Goal: Task Accomplishment & Management: Use online tool/utility

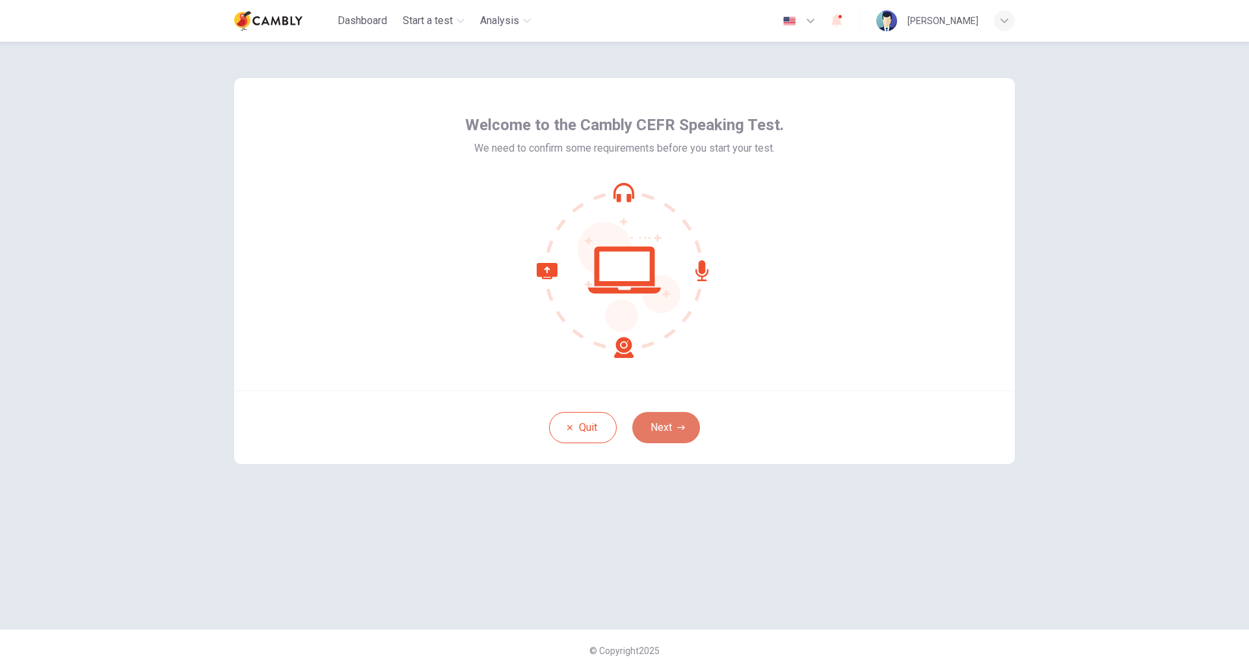
click at [673, 437] on button "Next" at bounding box center [666, 427] width 68 height 31
click at [665, 418] on div "Quit Next" at bounding box center [624, 427] width 781 height 74
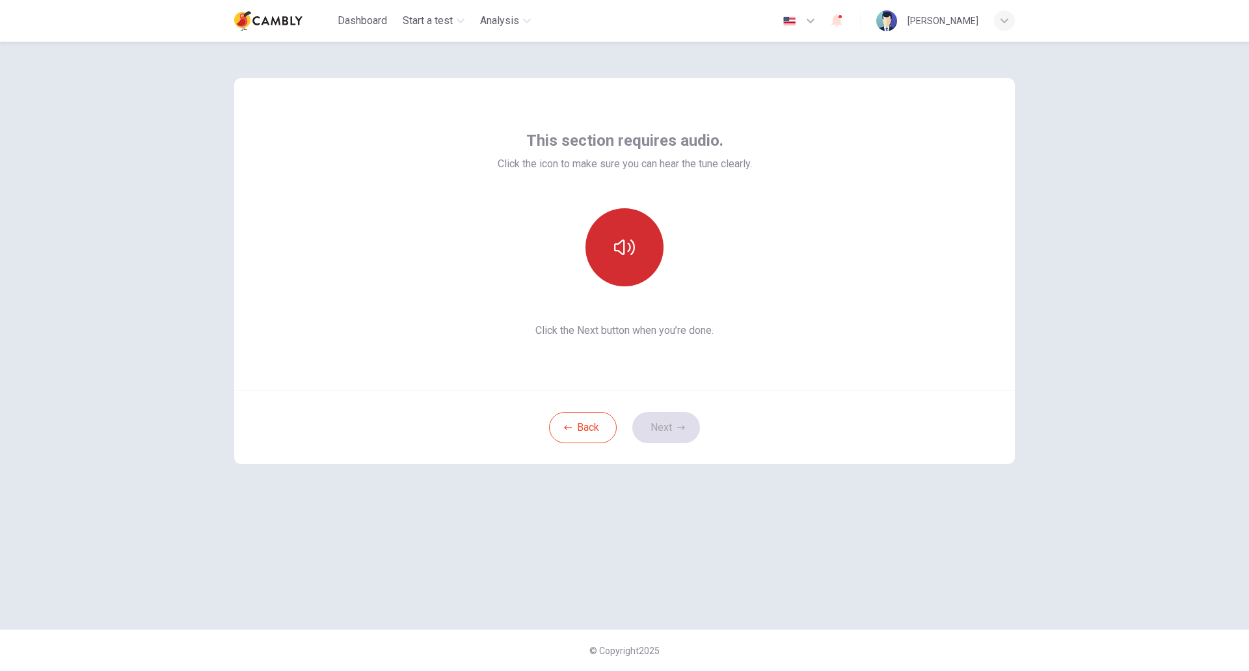
click at [650, 231] on button "button" at bounding box center [624, 247] width 78 height 78
click at [695, 423] on button "Next" at bounding box center [666, 427] width 68 height 31
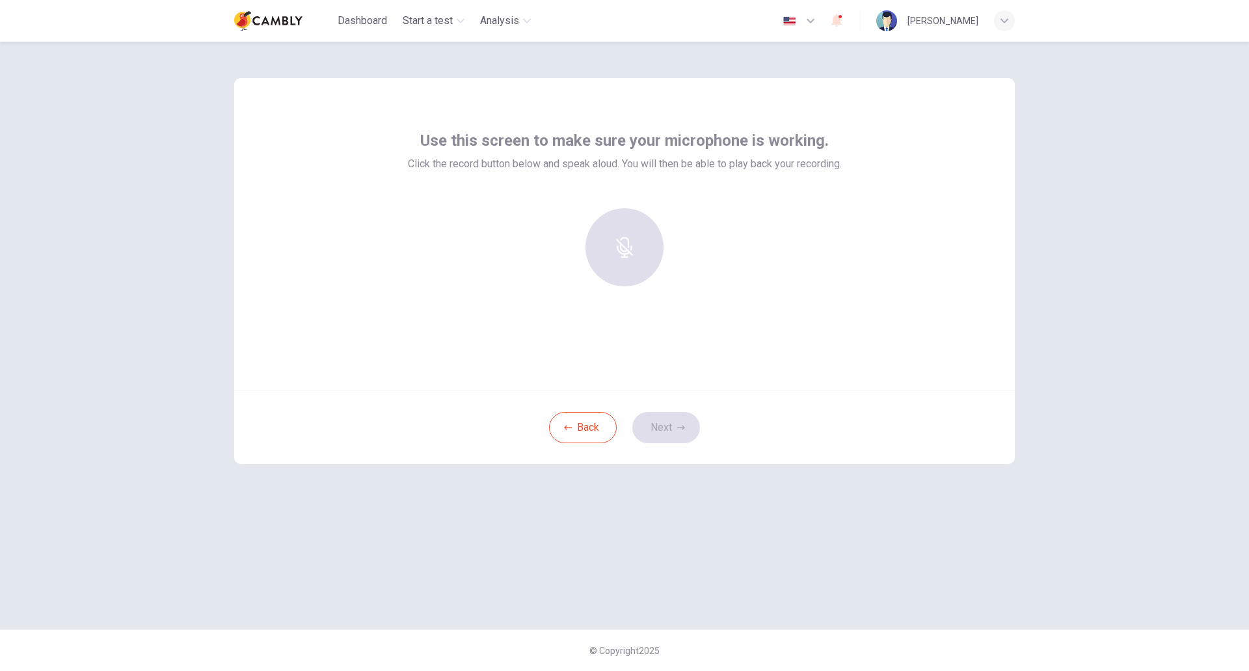
click at [617, 237] on div at bounding box center [624, 247] width 141 height 78
click at [623, 236] on icon "button" at bounding box center [624, 238] width 21 height 21
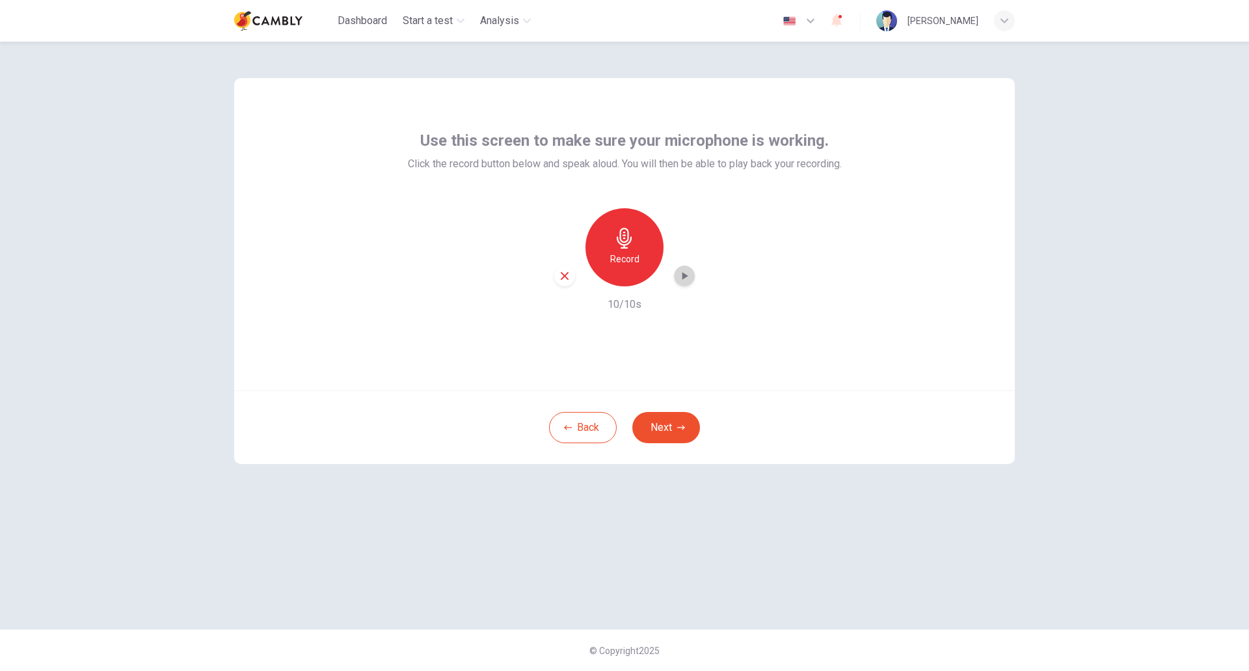
click at [684, 281] on icon "button" at bounding box center [684, 275] width 13 height 13
click at [656, 442] on button "Next" at bounding box center [666, 427] width 68 height 31
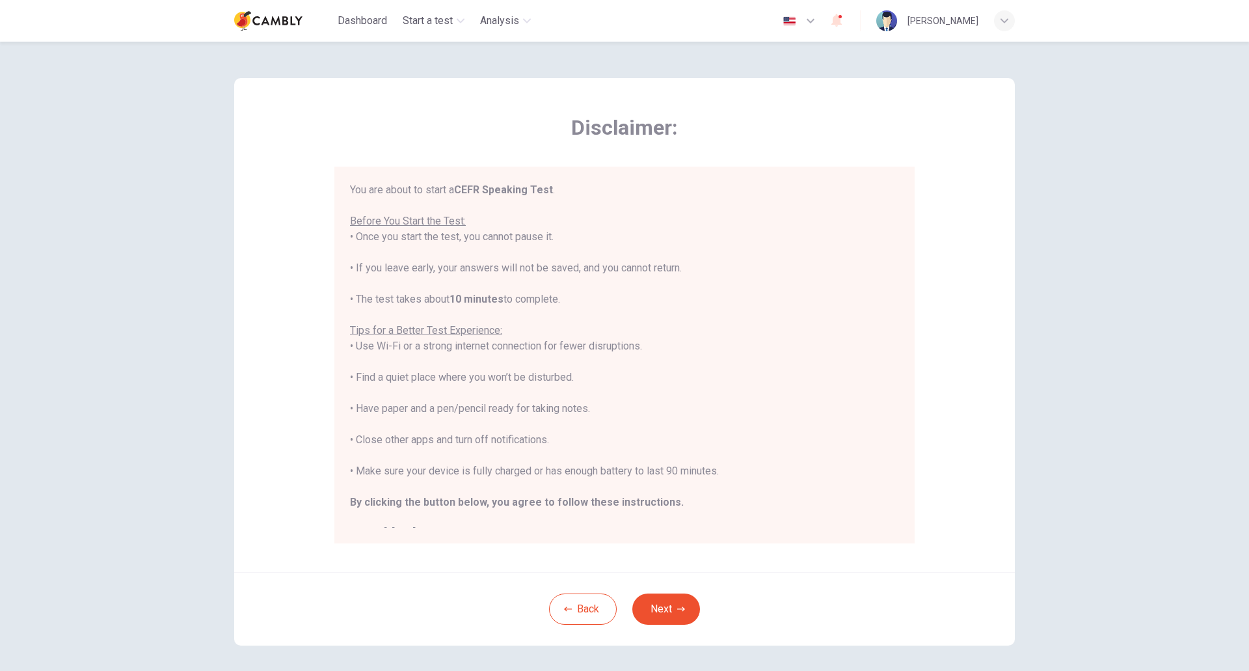
scroll to position [15, 0]
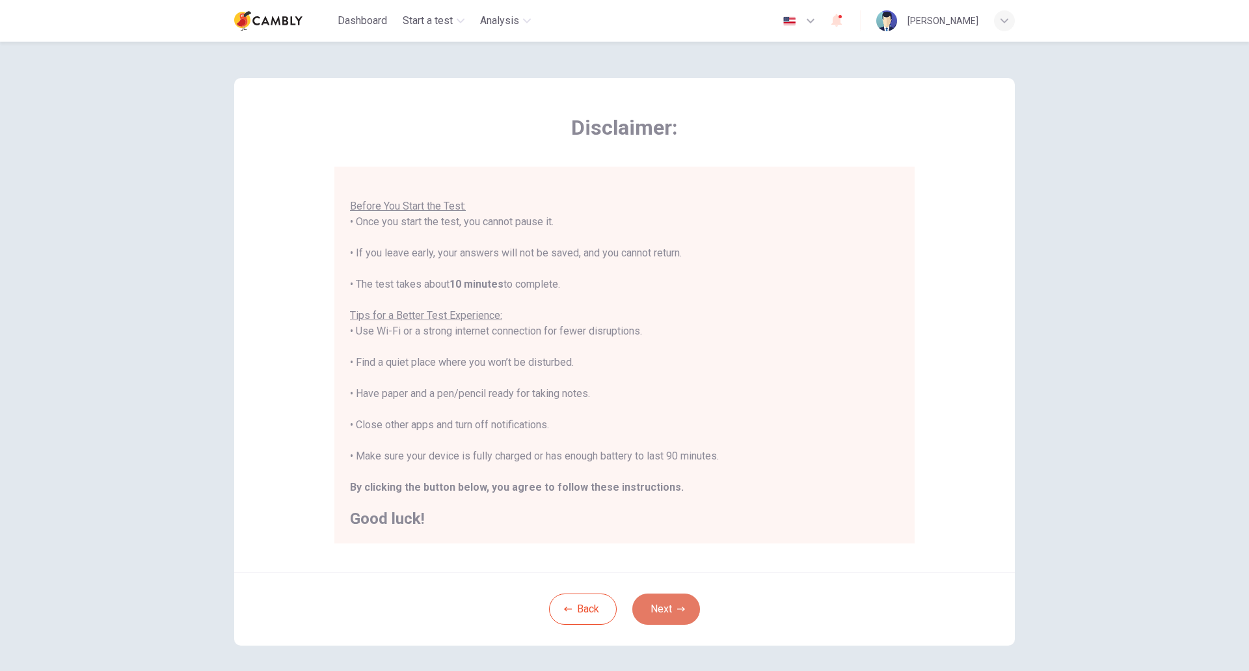
click at [645, 608] on button "Next" at bounding box center [666, 608] width 68 height 31
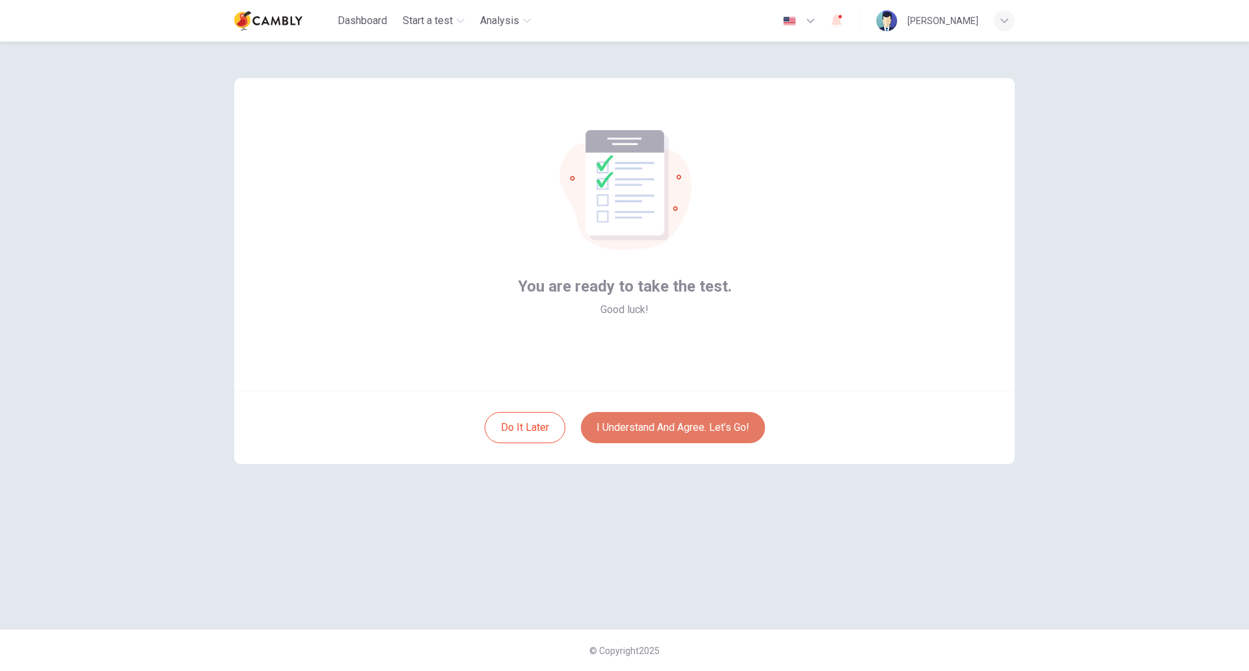
click at [665, 427] on button "I understand and agree. Let’s go!" at bounding box center [673, 427] width 184 height 31
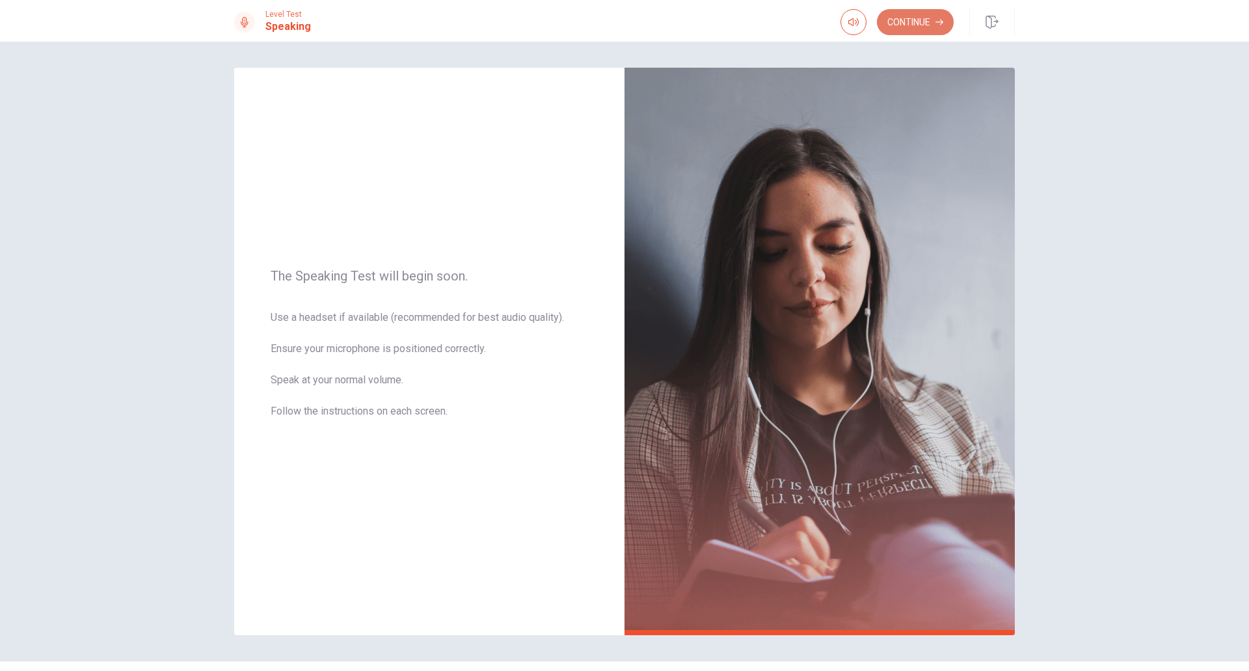
click at [935, 22] on button "Continue" at bounding box center [915, 22] width 77 height 26
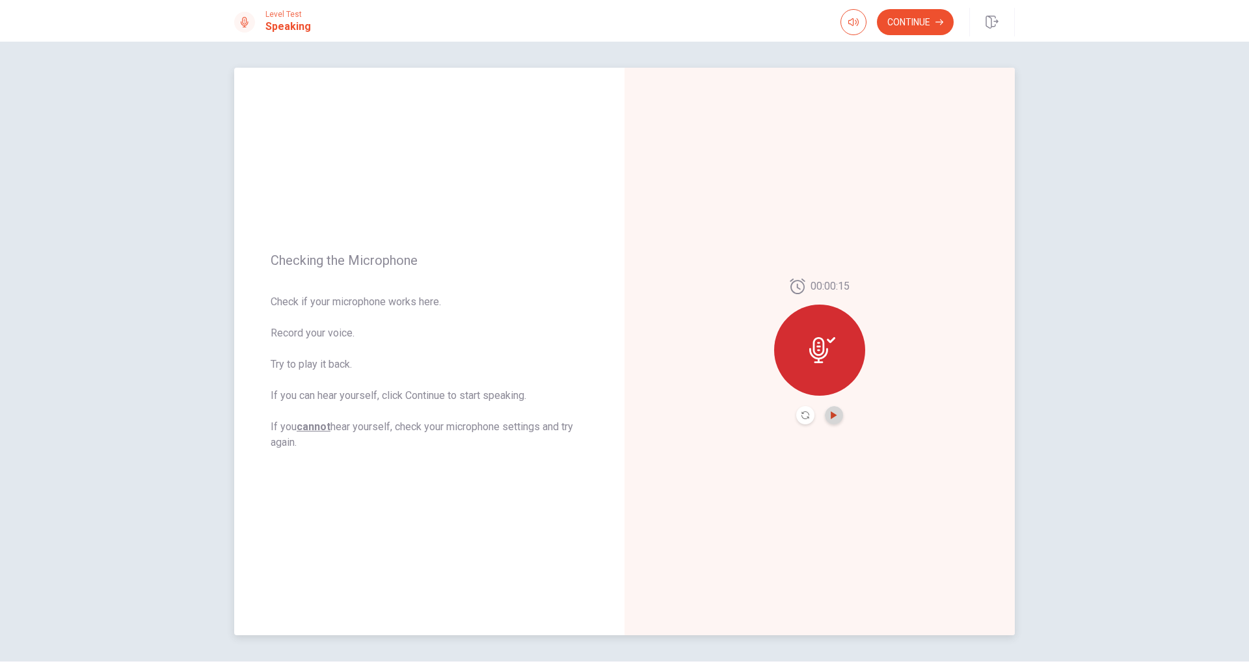
click at [832, 416] on icon "Play Audio" at bounding box center [834, 415] width 6 height 8
click at [897, 11] on button "Continue" at bounding box center [915, 22] width 77 height 26
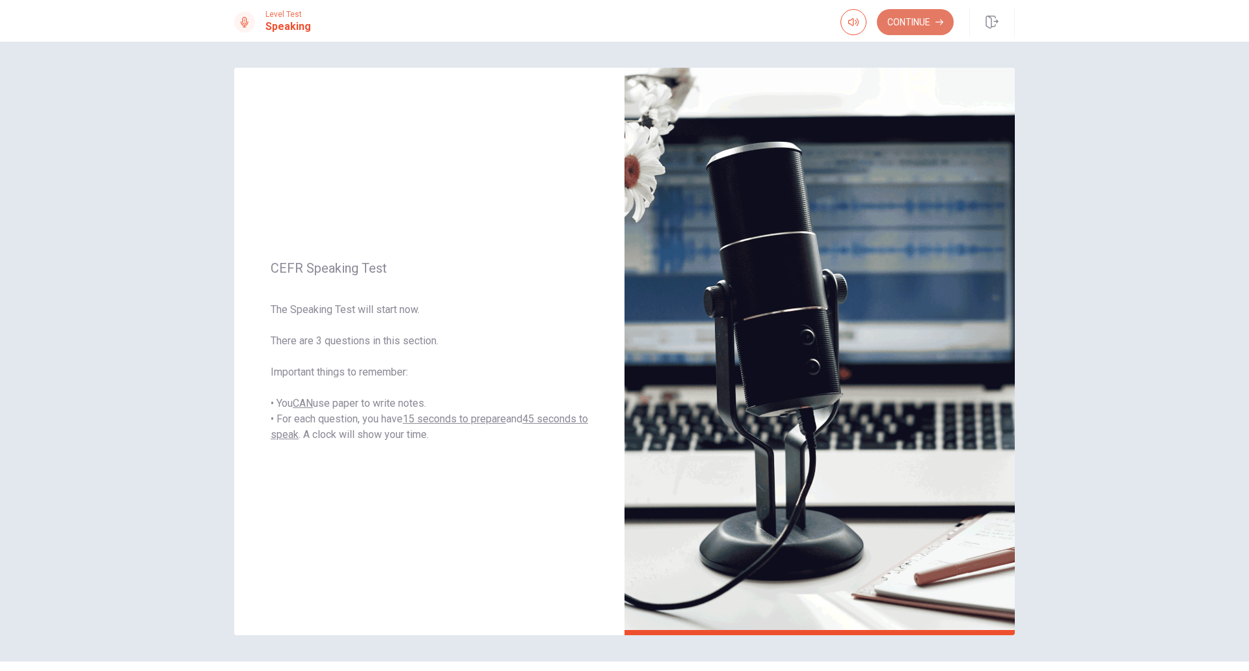
click at [920, 29] on button "Continue" at bounding box center [915, 22] width 77 height 26
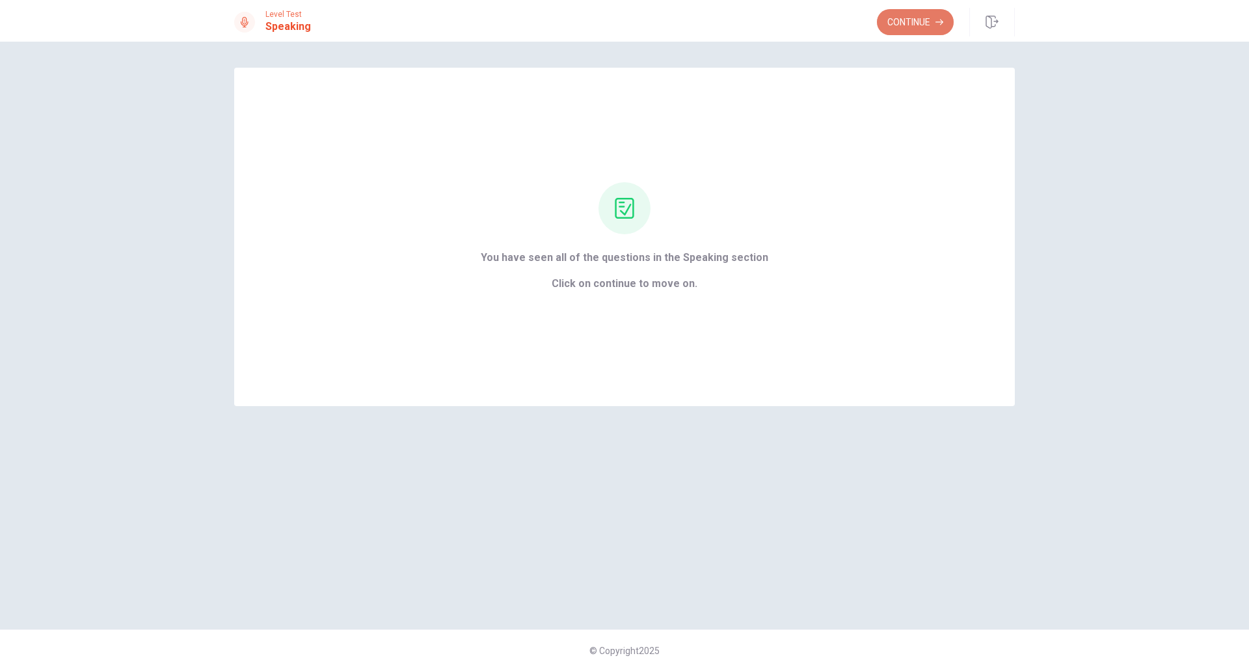
click at [919, 25] on button "Continue" at bounding box center [915, 22] width 77 height 26
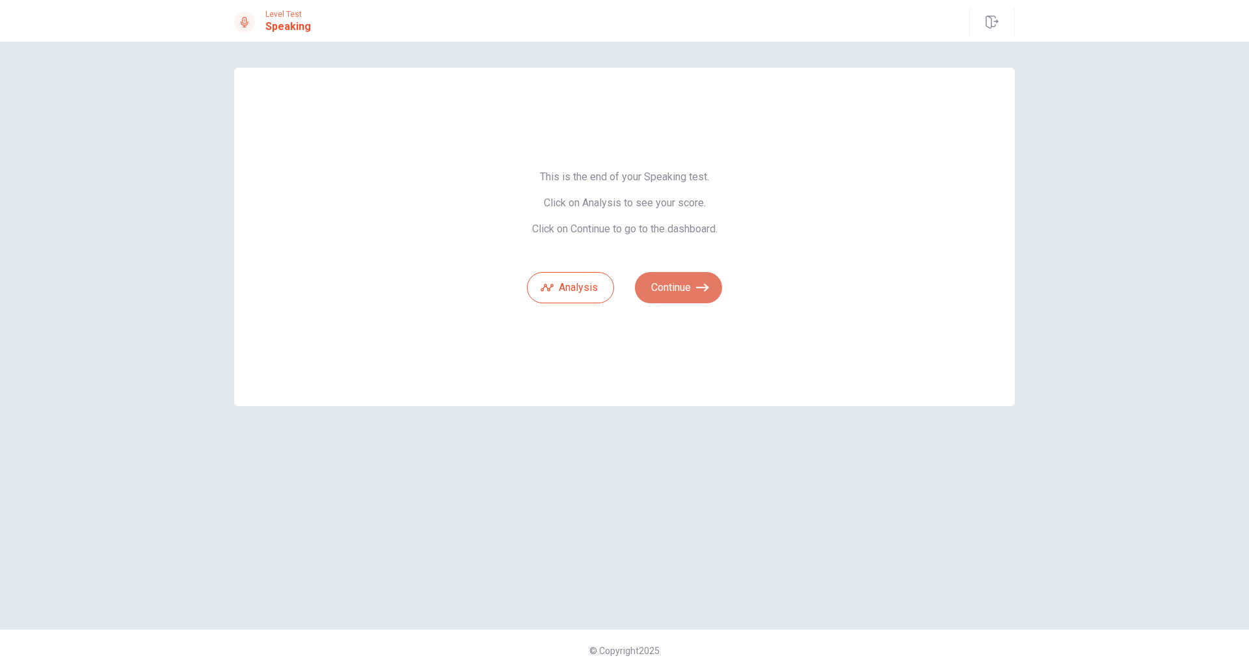
click at [688, 288] on button "Continue" at bounding box center [678, 287] width 87 height 31
